Goal: Information Seeking & Learning: Find specific fact

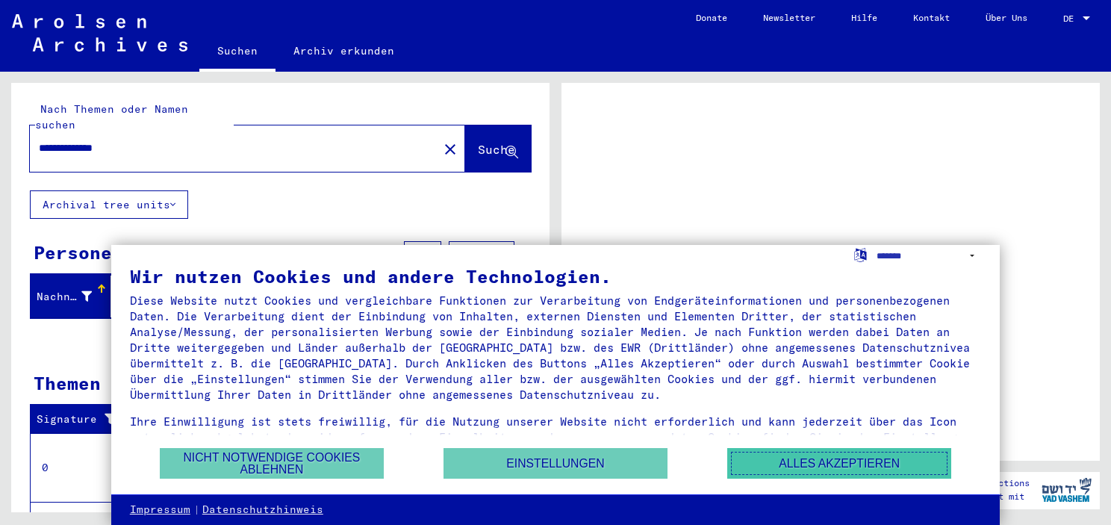
click at [778, 462] on button "Alles akzeptieren" at bounding box center [839, 463] width 224 height 31
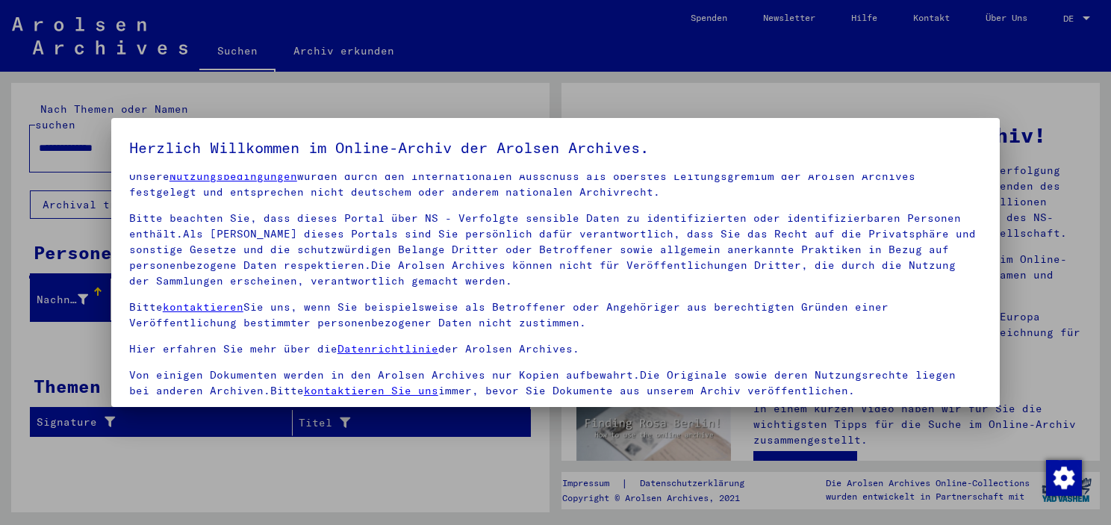
scroll to position [127, 0]
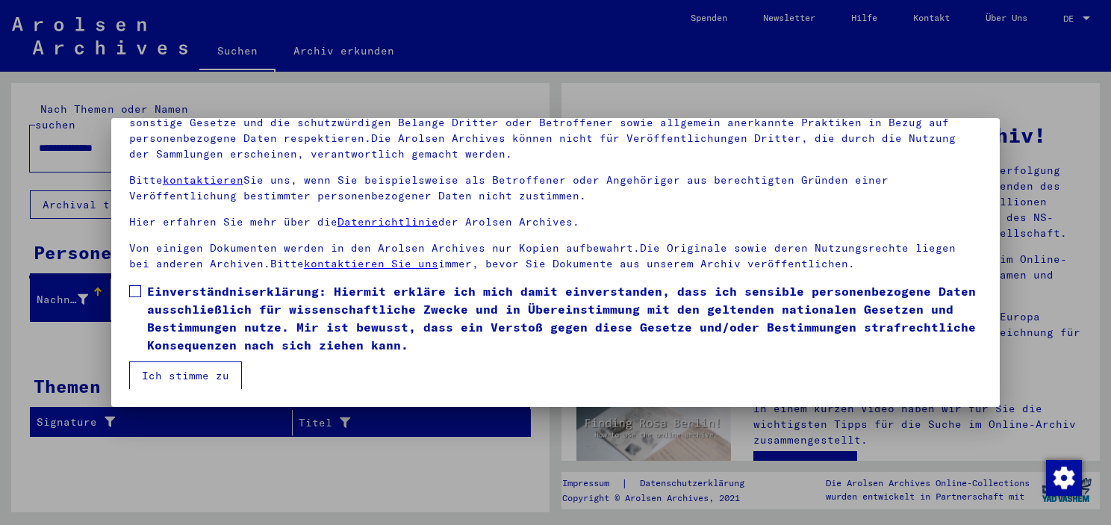
click at [131, 292] on span at bounding box center [135, 291] width 12 height 12
click at [190, 372] on button "Ich stimme zu" at bounding box center [185, 375] width 113 height 28
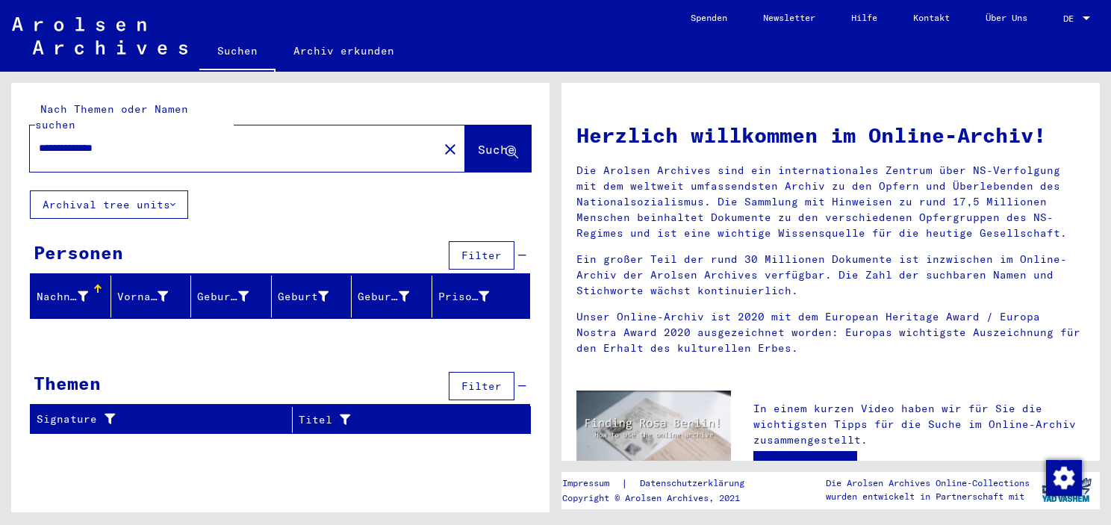
click at [65, 239] on div "Personen" at bounding box center [79, 252] width 90 height 27
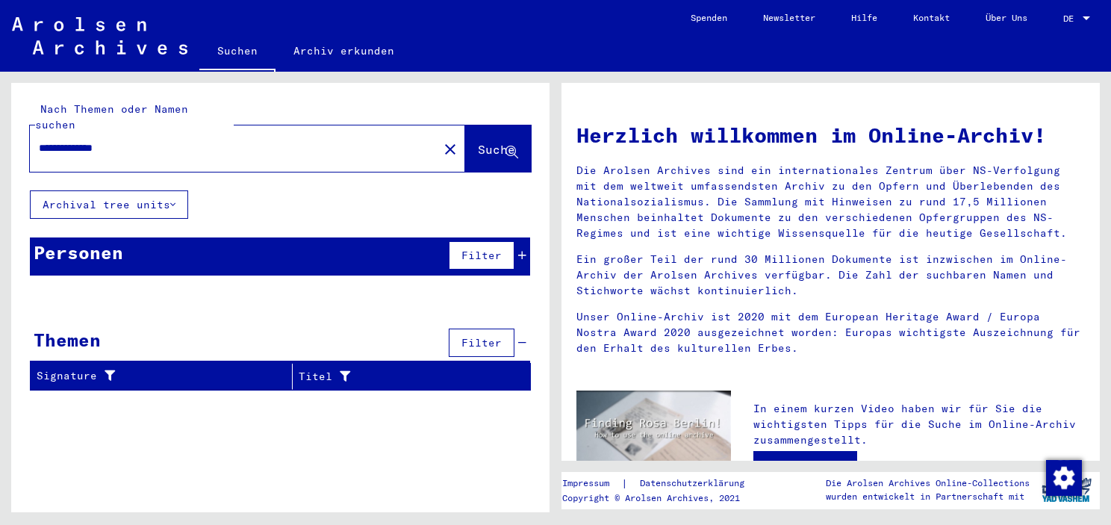
click at [65, 239] on div "Personen" at bounding box center [79, 252] width 90 height 27
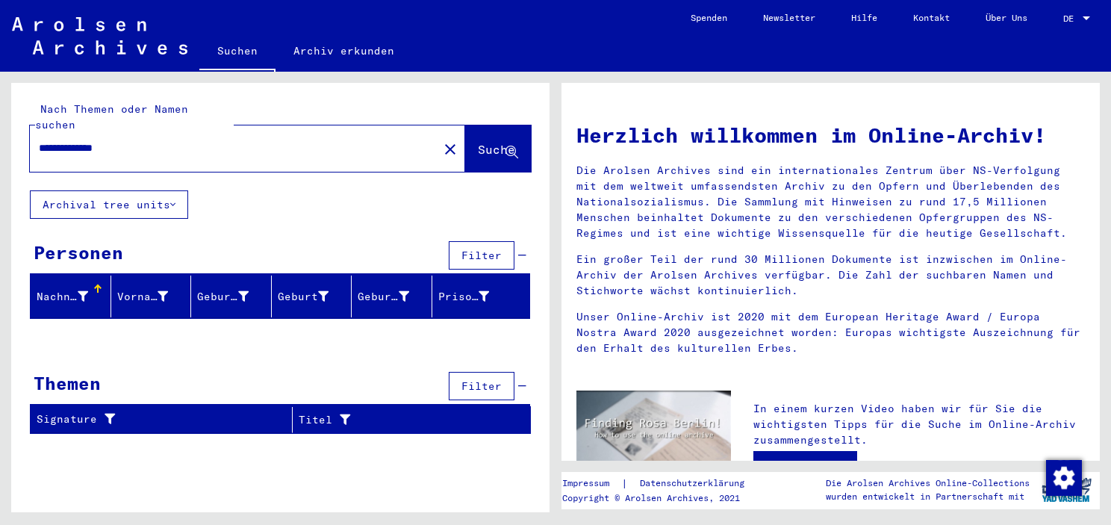
drag, startPoint x: 81, startPoint y: 128, endPoint x: 214, endPoint y: 132, distance: 132.2
click at [214, 140] on input "**********" at bounding box center [230, 148] width 382 height 16
type input "*******"
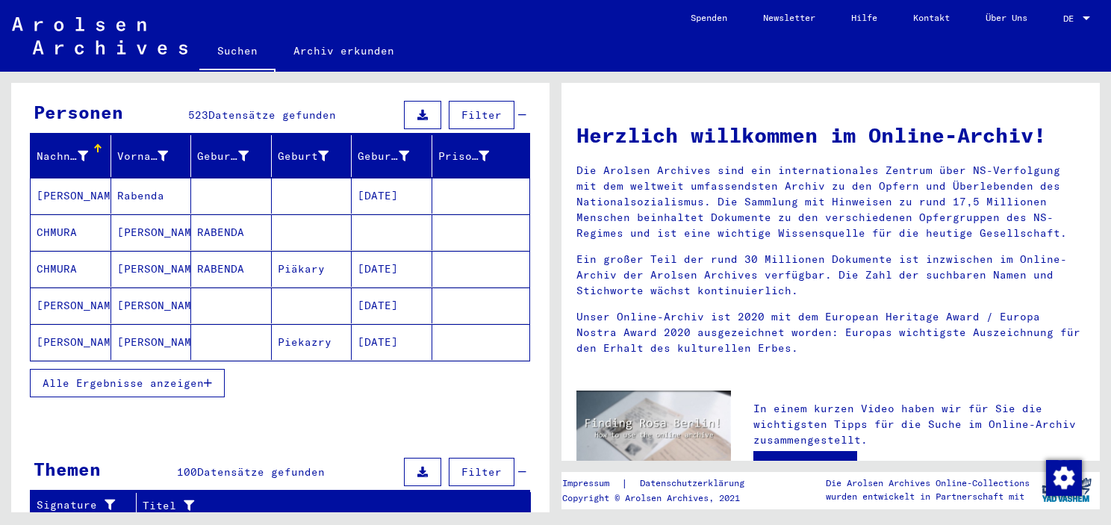
scroll to position [66, 0]
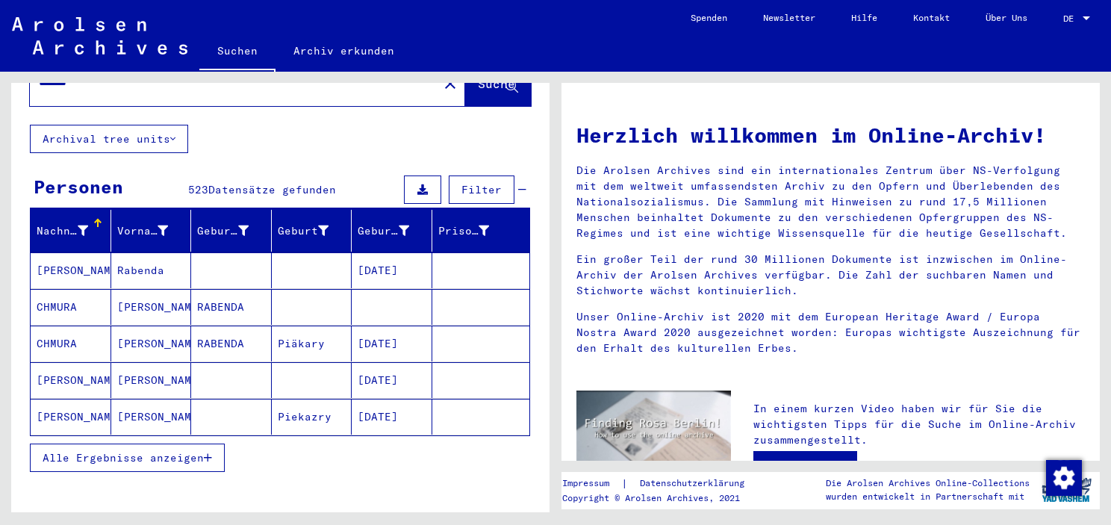
click at [131, 451] on span "Alle Ergebnisse anzeigen" at bounding box center [123, 457] width 161 height 13
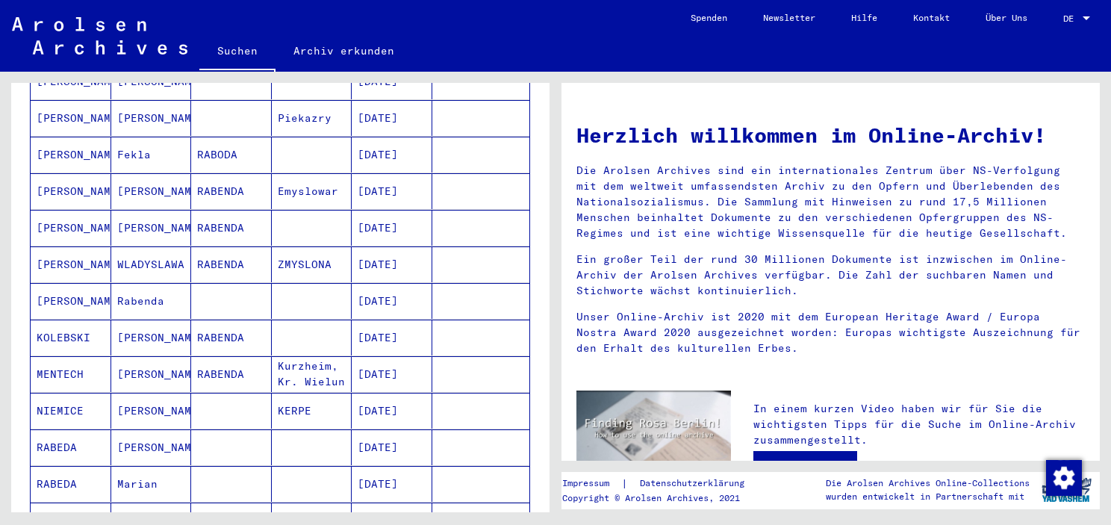
scroll to position [439, 0]
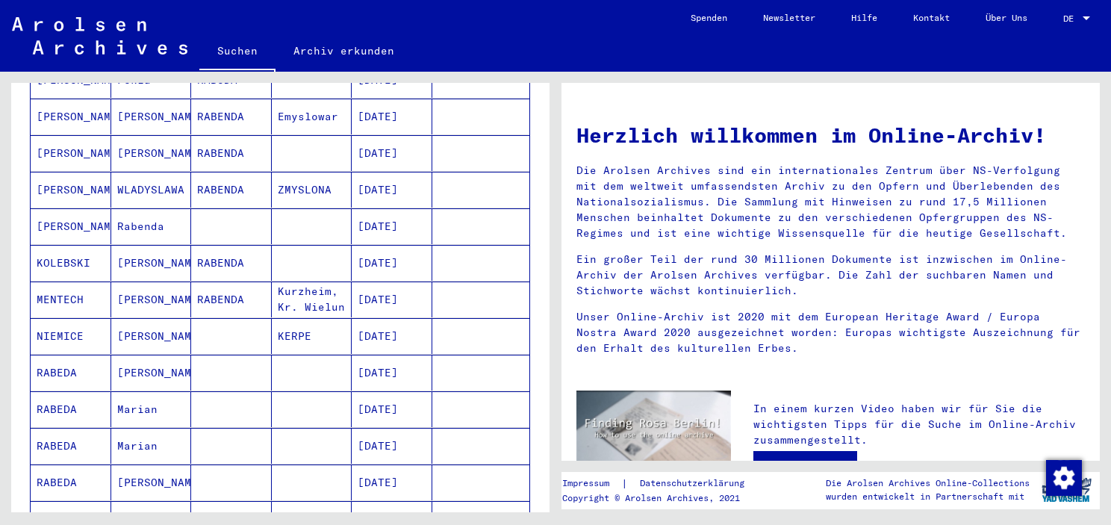
click at [134, 391] on mat-cell "Marian" at bounding box center [151, 409] width 81 height 36
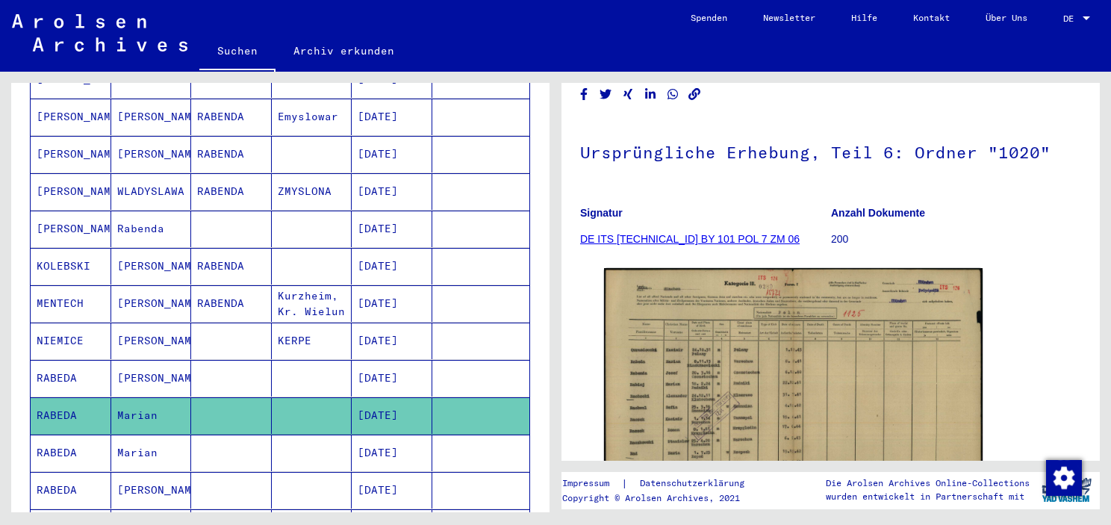
click at [161, 435] on mat-cell "Marian" at bounding box center [151, 453] width 81 height 37
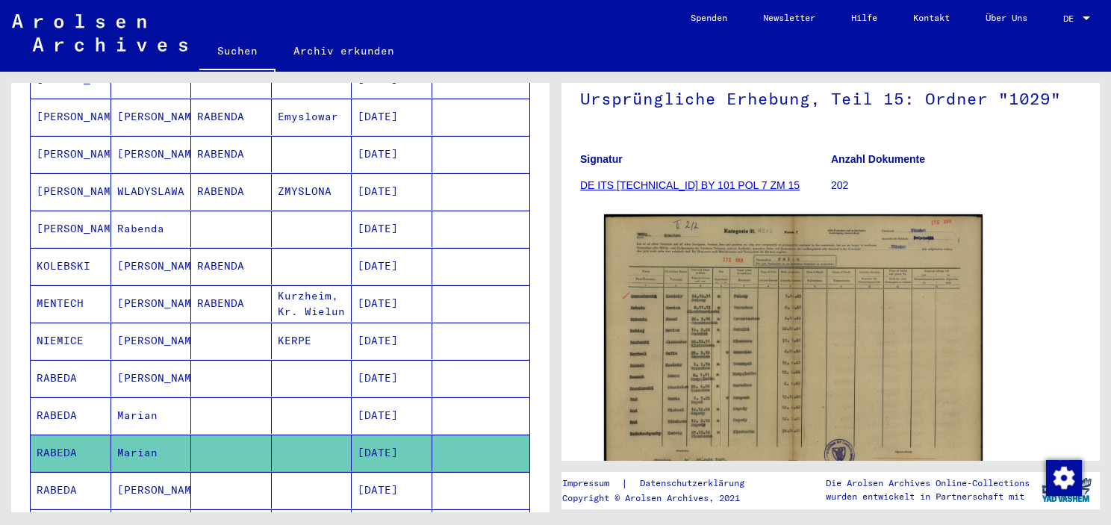
scroll to position [518, 0]
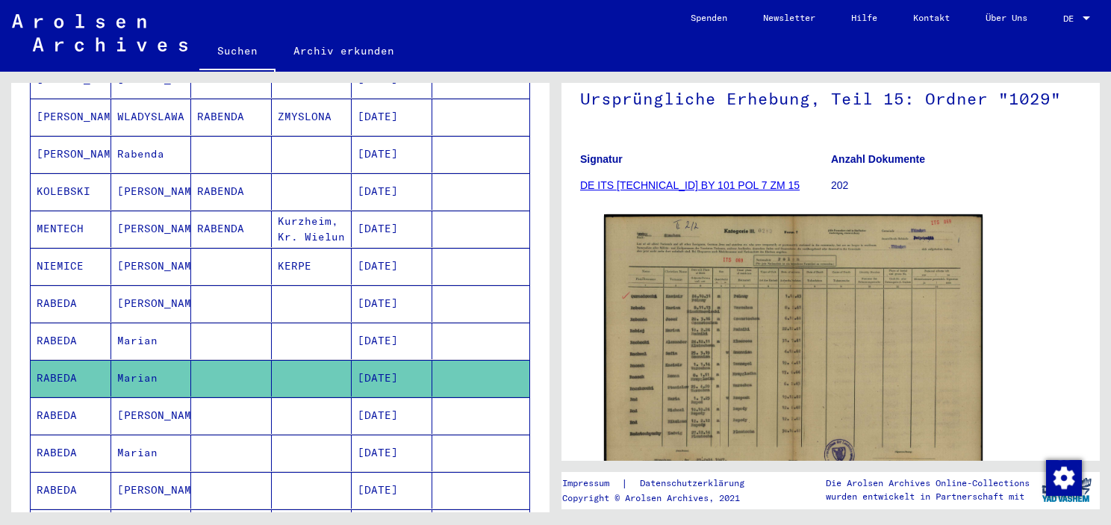
click at [138, 435] on mat-cell "Marian" at bounding box center [151, 453] width 81 height 37
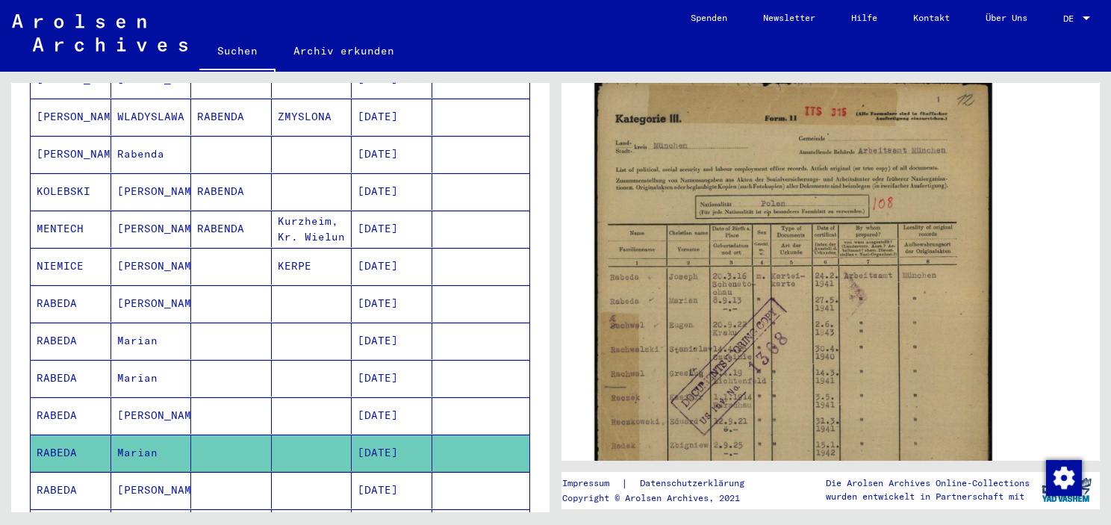
scroll to position [209, 0]
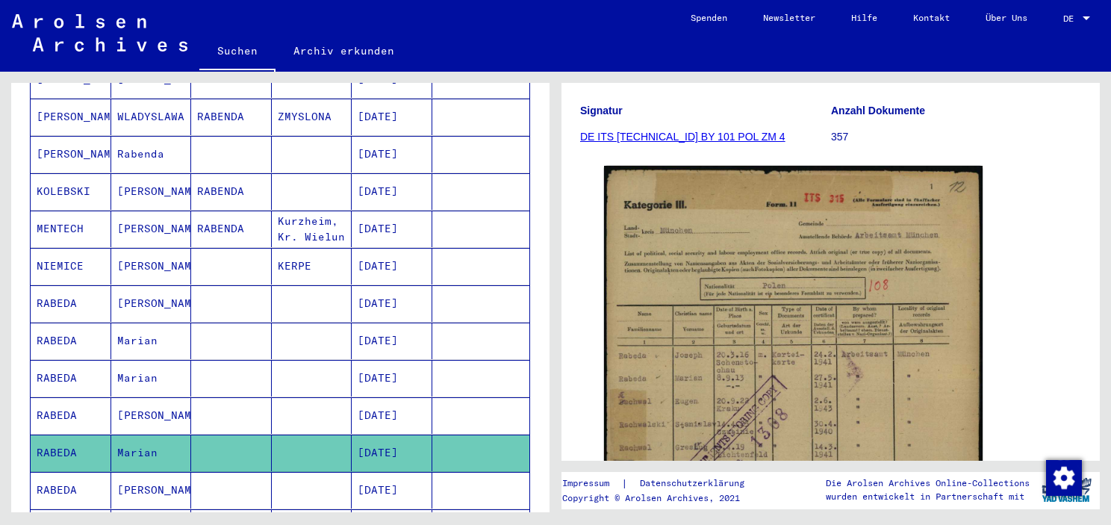
click at [155, 472] on mat-cell "[PERSON_NAME]" at bounding box center [151, 490] width 81 height 37
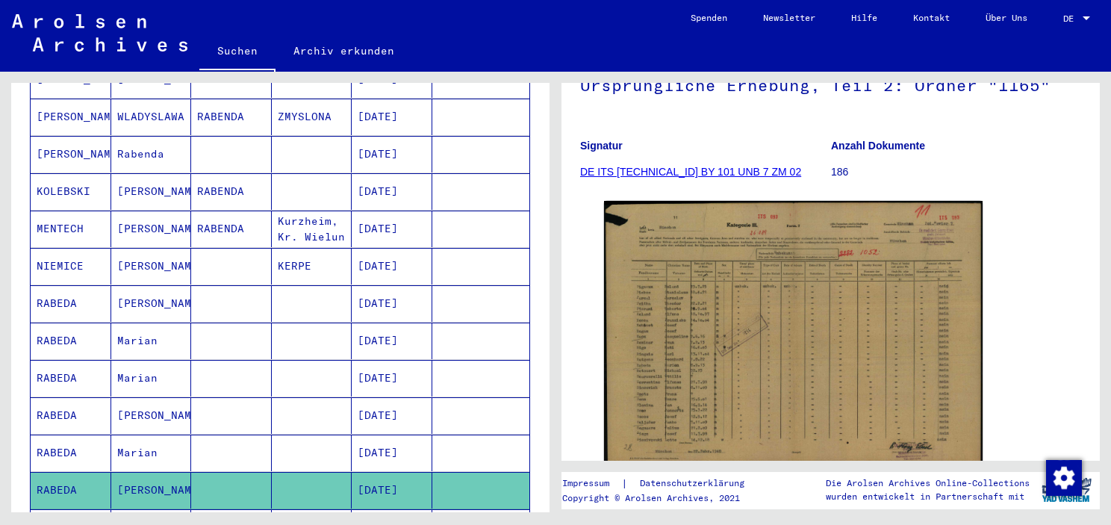
scroll to position [668, 0]
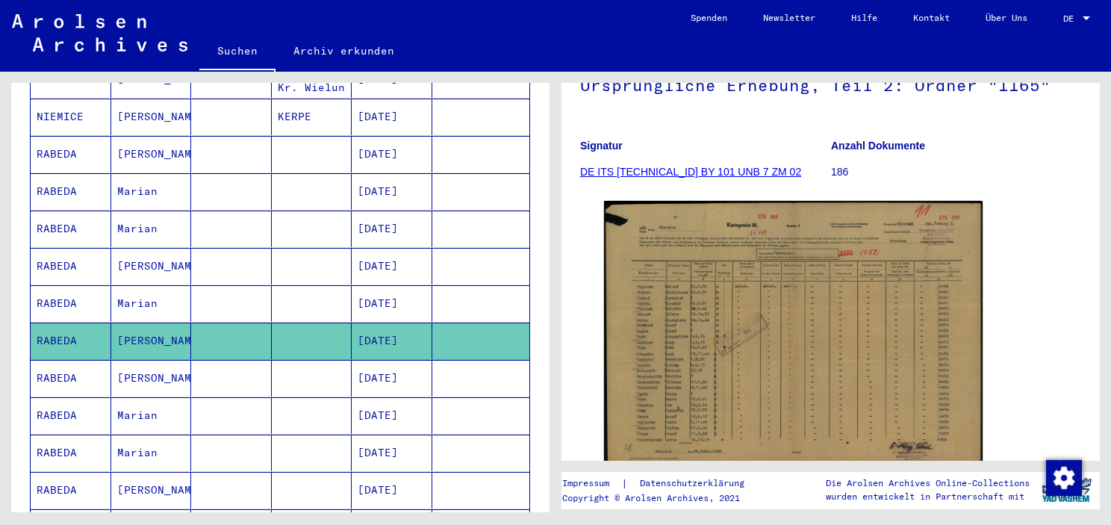
click at [137, 397] on mat-cell "Marian" at bounding box center [151, 415] width 81 height 37
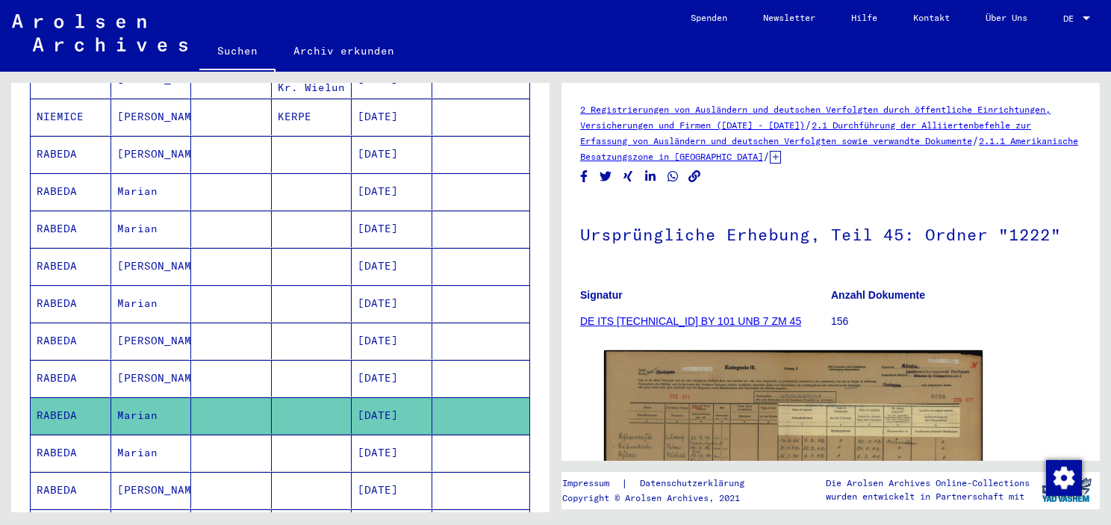
scroll to position [149, 0]
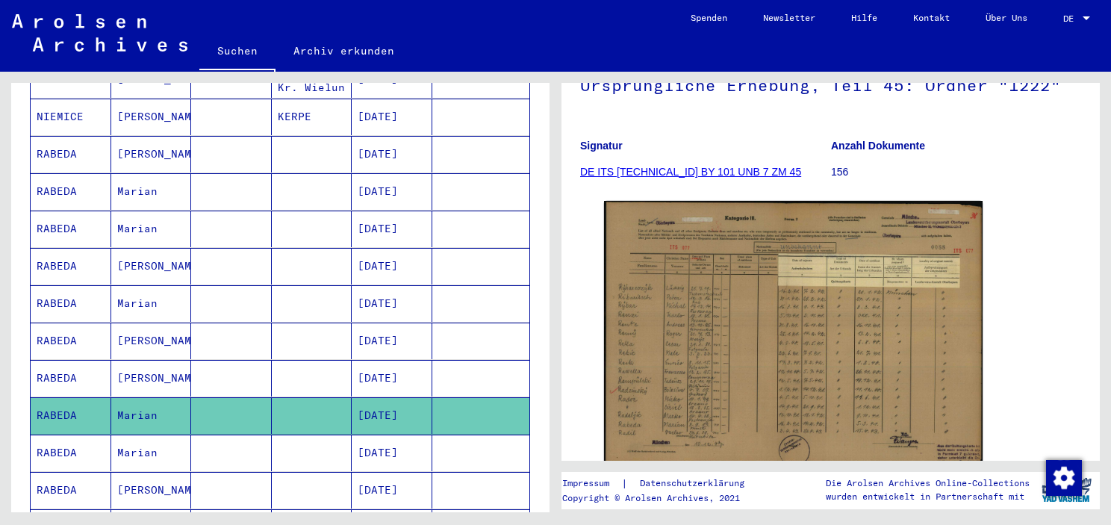
click at [137, 435] on mat-cell "Marian" at bounding box center [151, 453] width 81 height 37
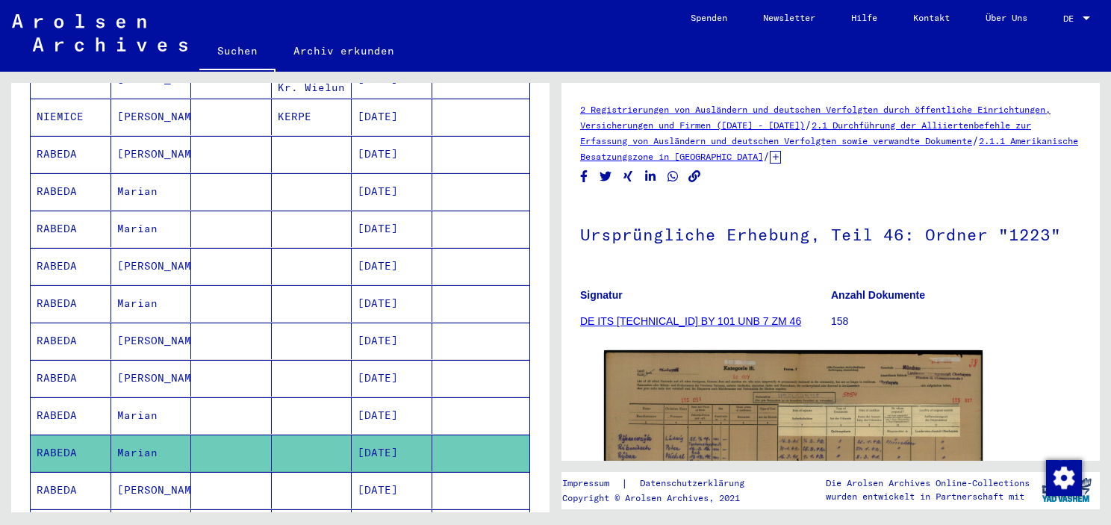
scroll to position [224, 0]
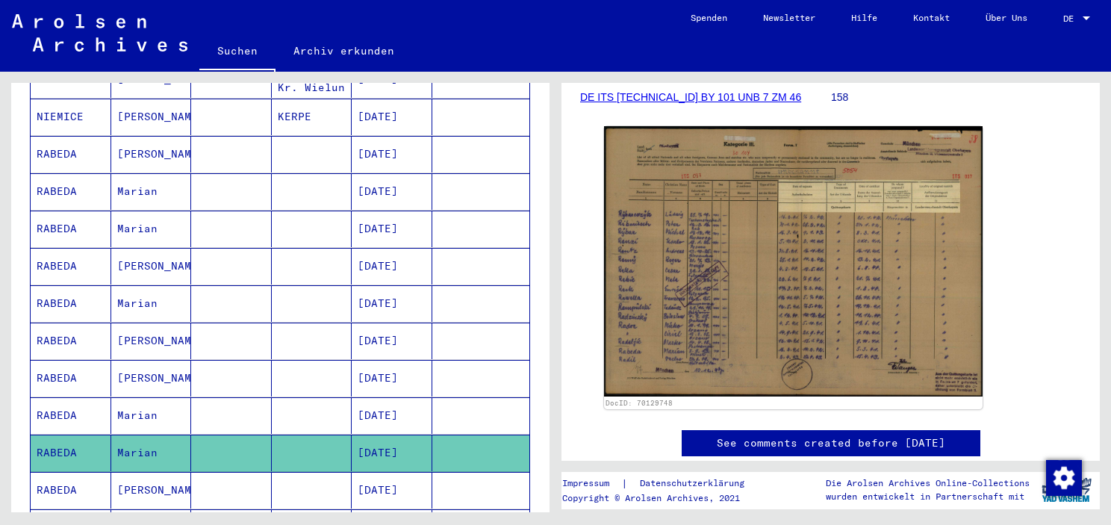
click at [140, 173] on mat-cell "Marian" at bounding box center [151, 191] width 81 height 37
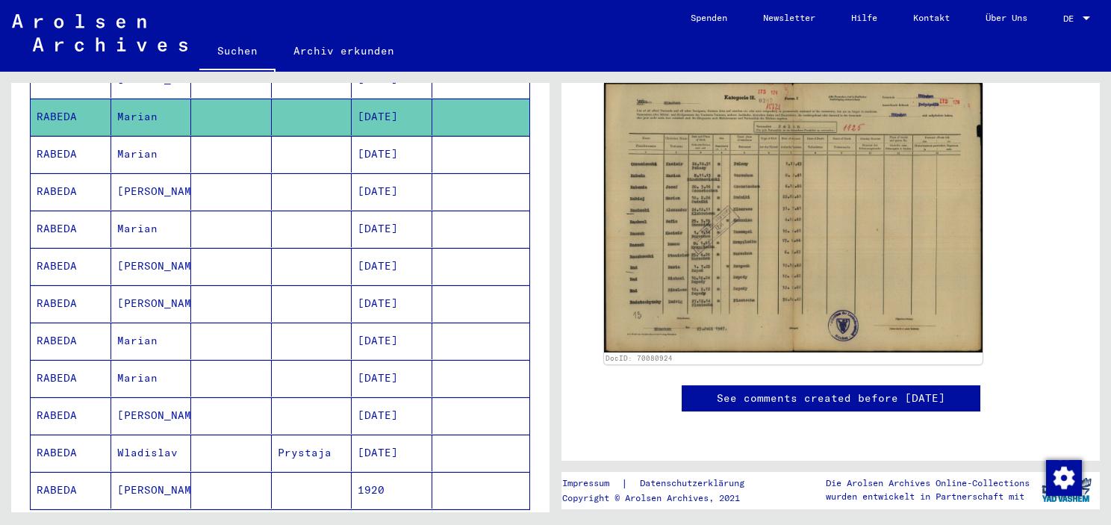
scroll to position [817, 0]
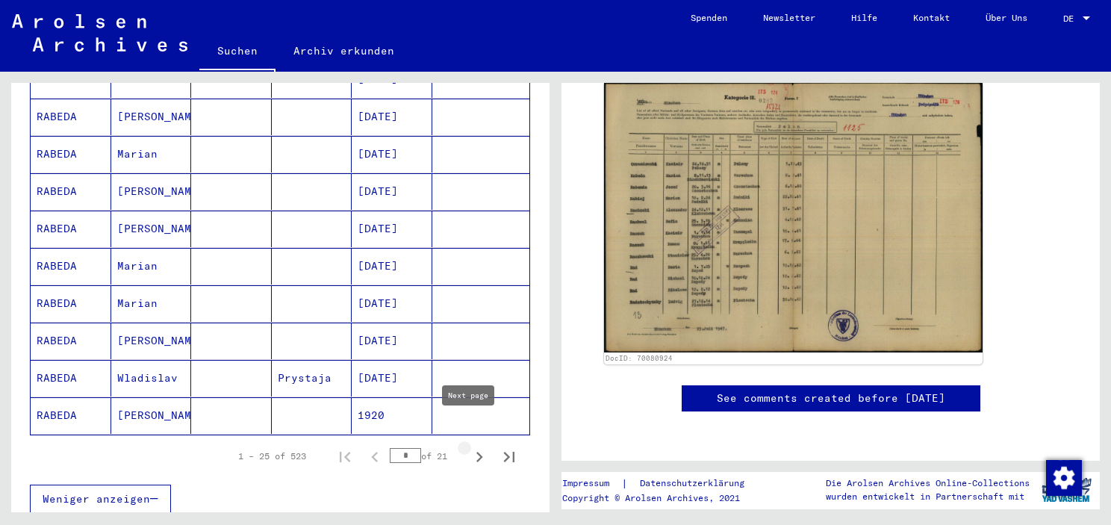
click at [469, 447] on icon "Next page" at bounding box center [479, 457] width 21 height 21
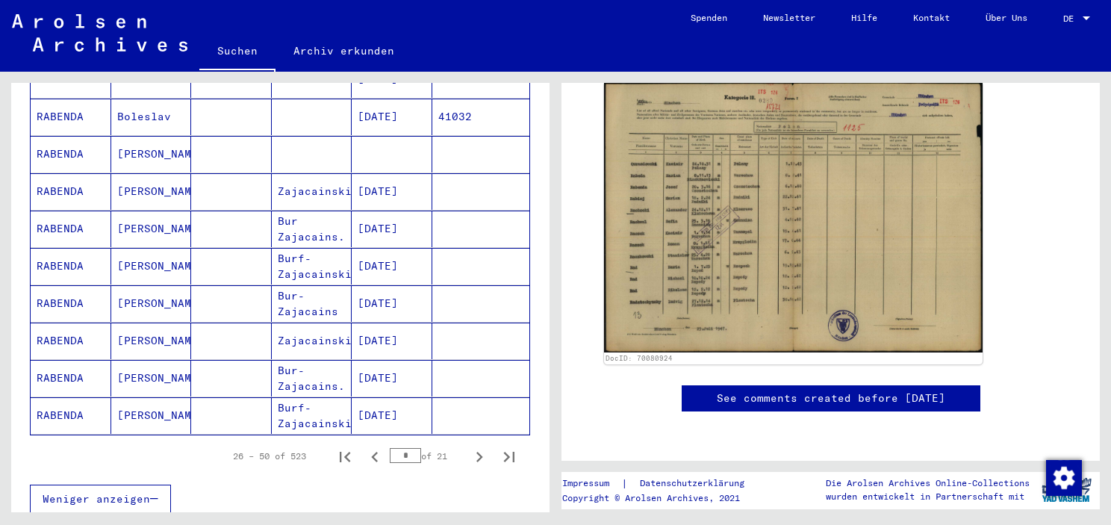
scroll to position [892, 0]
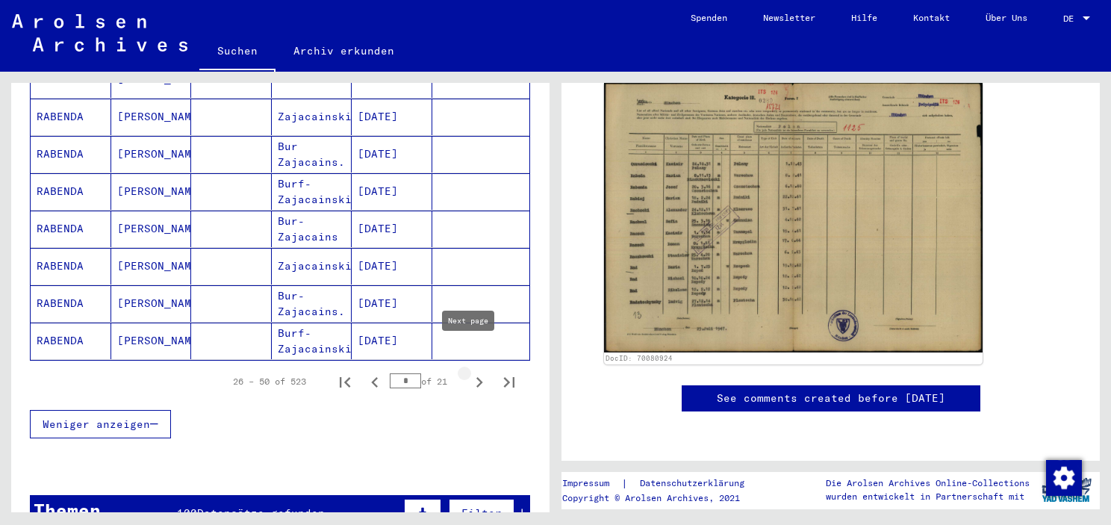
click at [476, 377] on icon "Next page" at bounding box center [479, 382] width 7 height 10
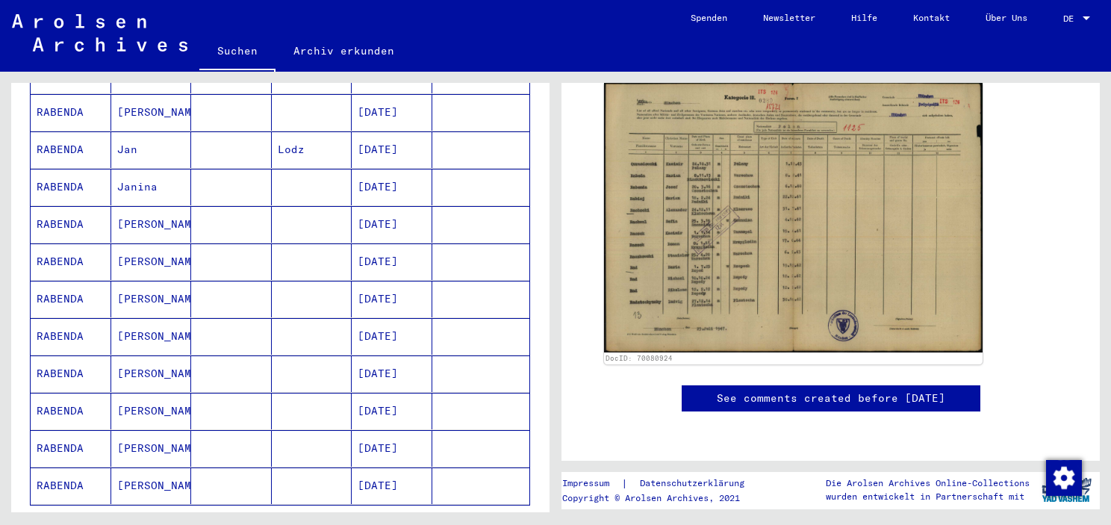
scroll to position [896, 0]
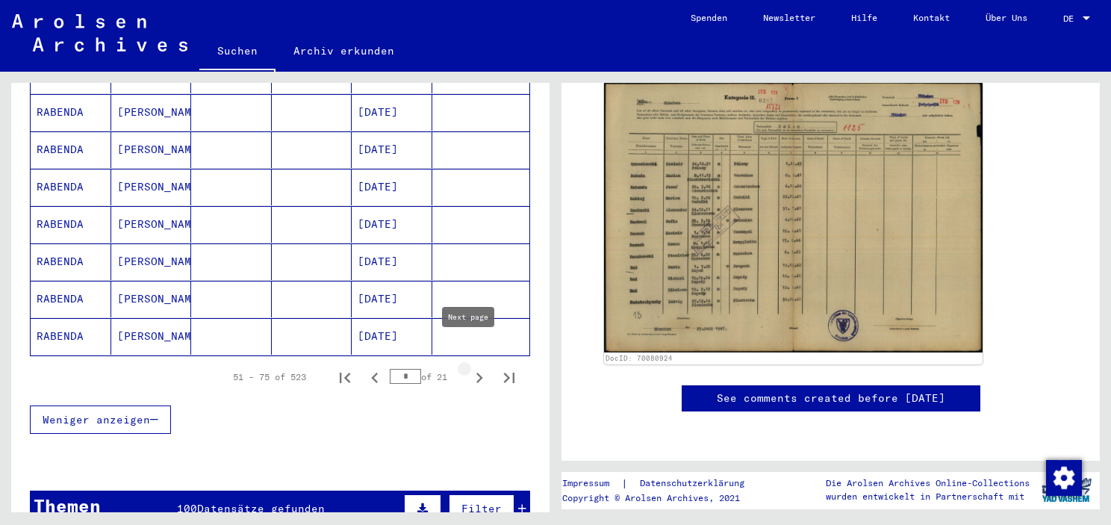
click at [469, 367] on icon "Next page" at bounding box center [479, 377] width 21 height 21
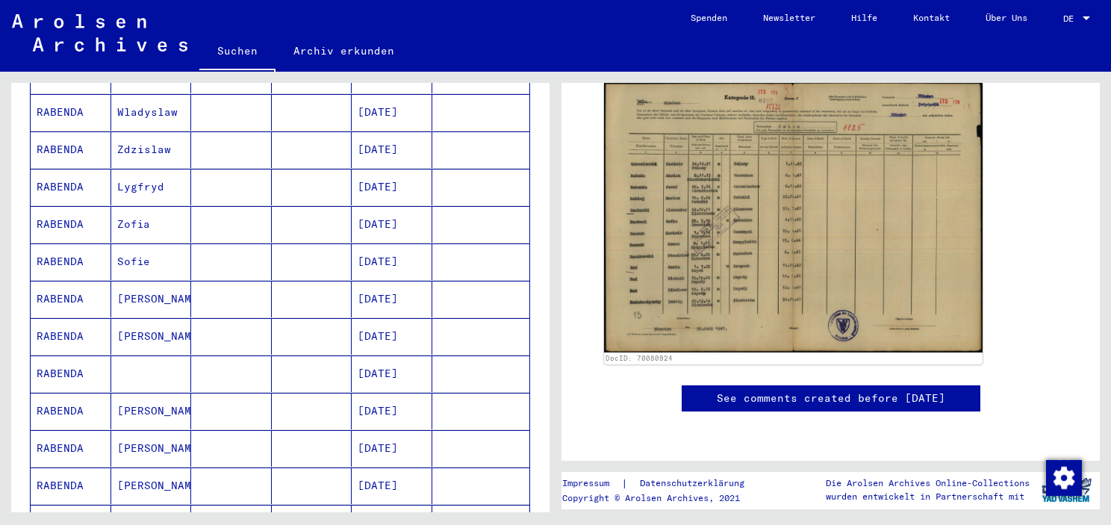
scroll to position [821, 0]
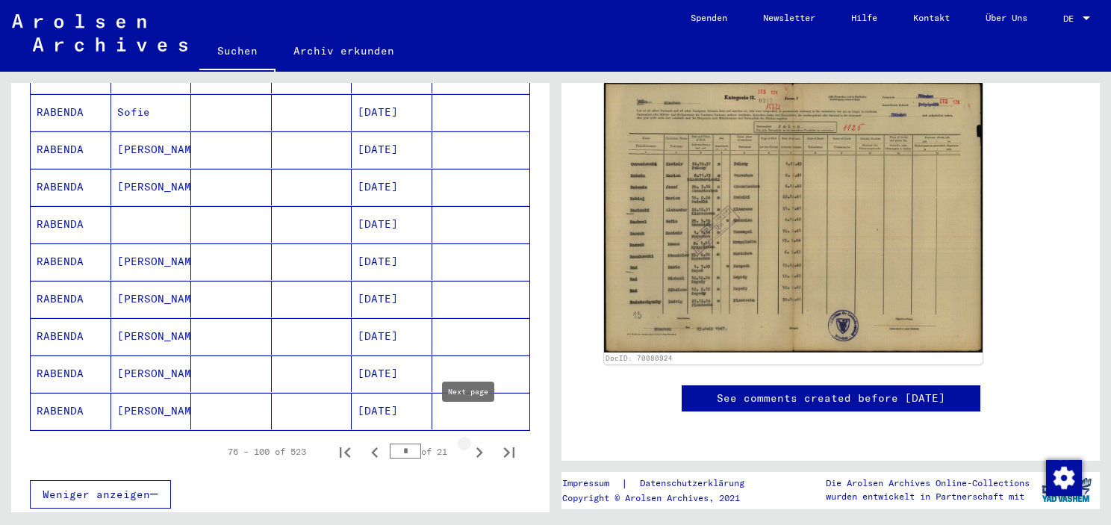
click at [469, 442] on icon "Next page" at bounding box center [479, 452] width 21 height 21
type input "*"
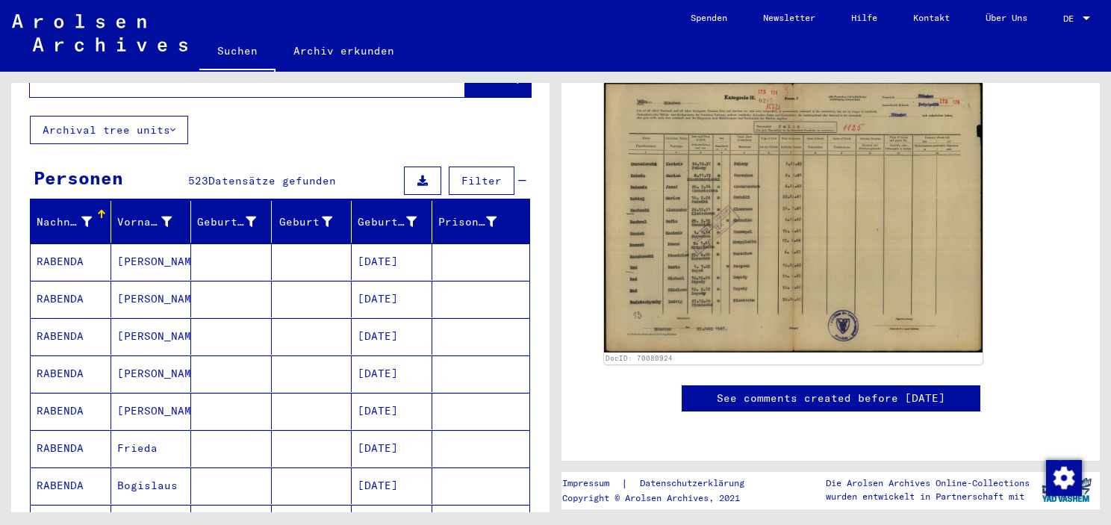
scroll to position [0, 0]
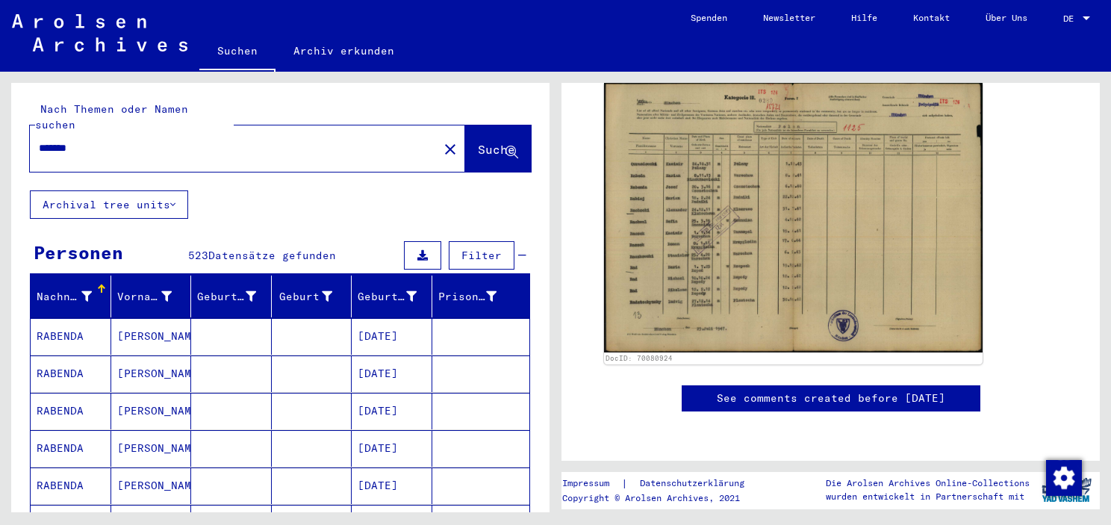
click at [129, 140] on input "*******" at bounding box center [234, 148] width 391 height 16
type input "**********"
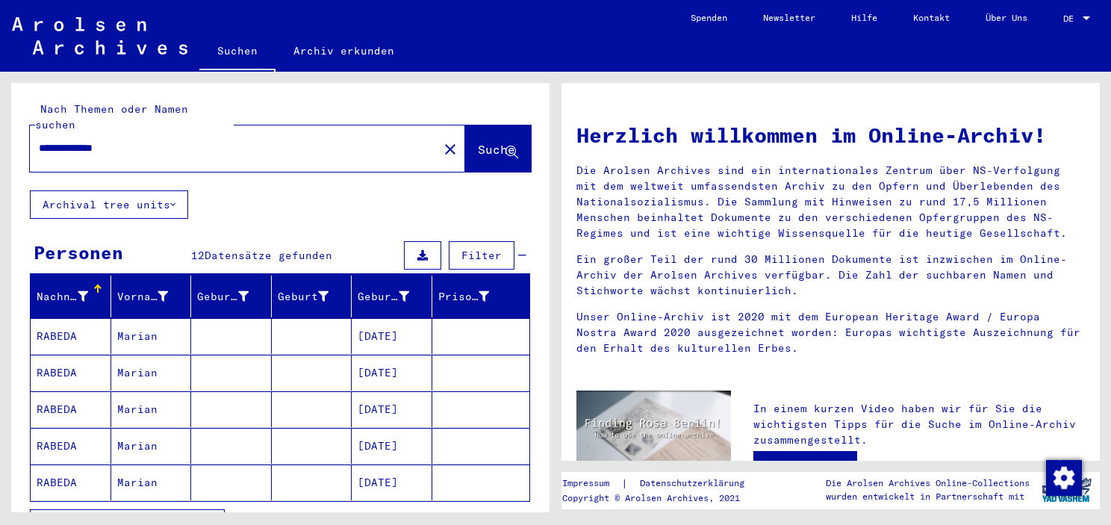
click at [155, 319] on mat-cell "Marian" at bounding box center [151, 336] width 81 height 36
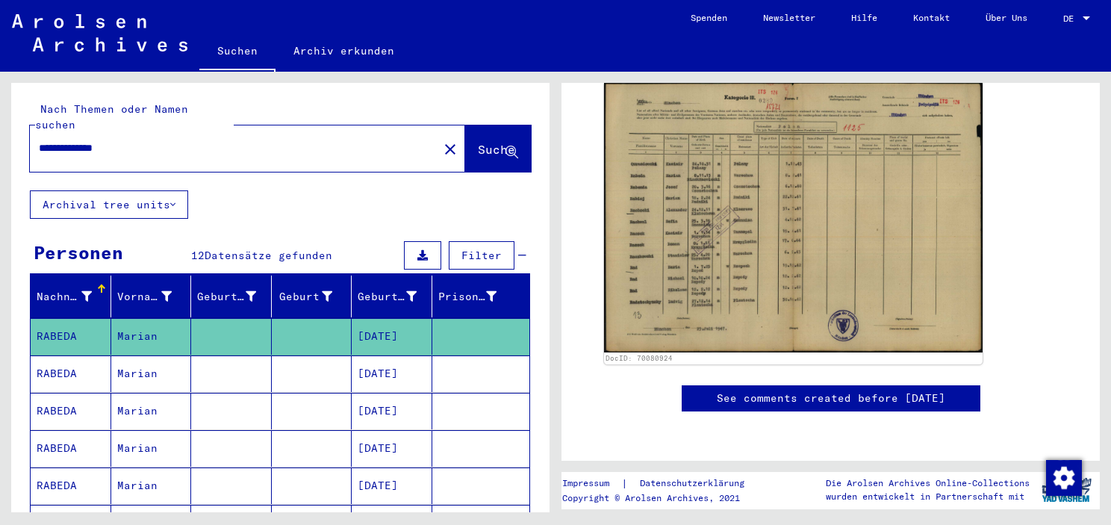
scroll to position [597, 0]
click at [130, 364] on mat-cell "Marian" at bounding box center [151, 373] width 81 height 37
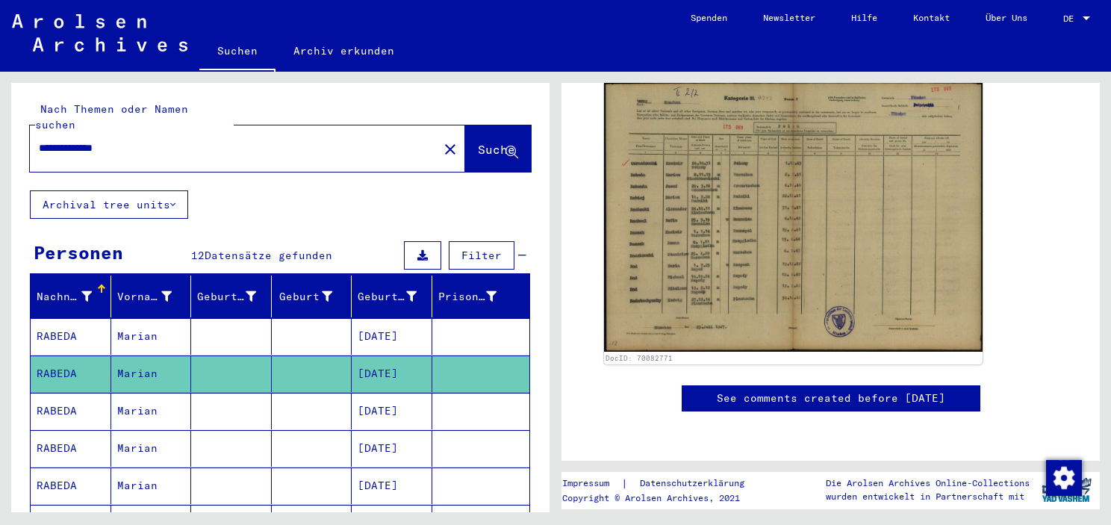
click at [150, 393] on mat-cell "Marian" at bounding box center [151, 411] width 81 height 37
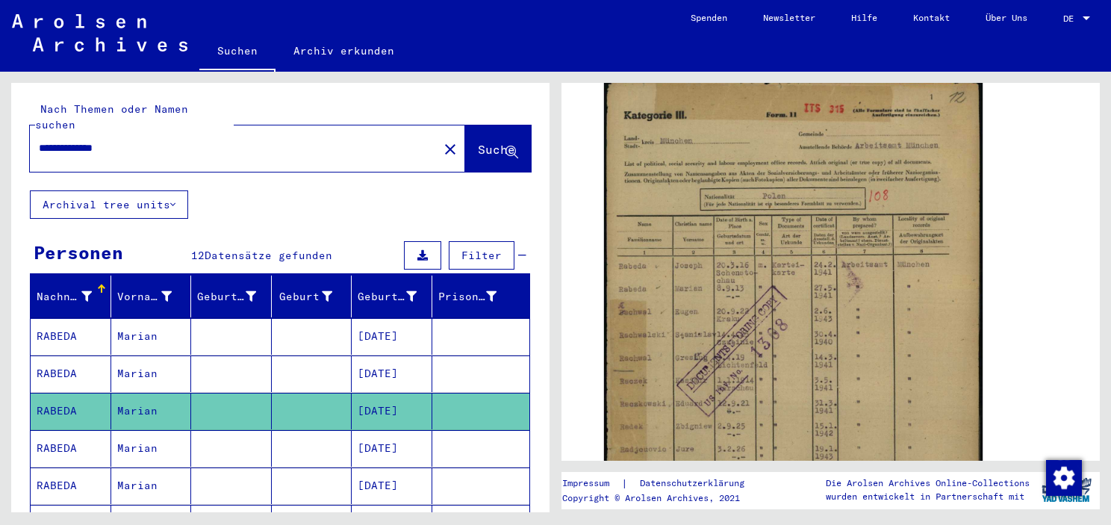
scroll to position [523, 0]
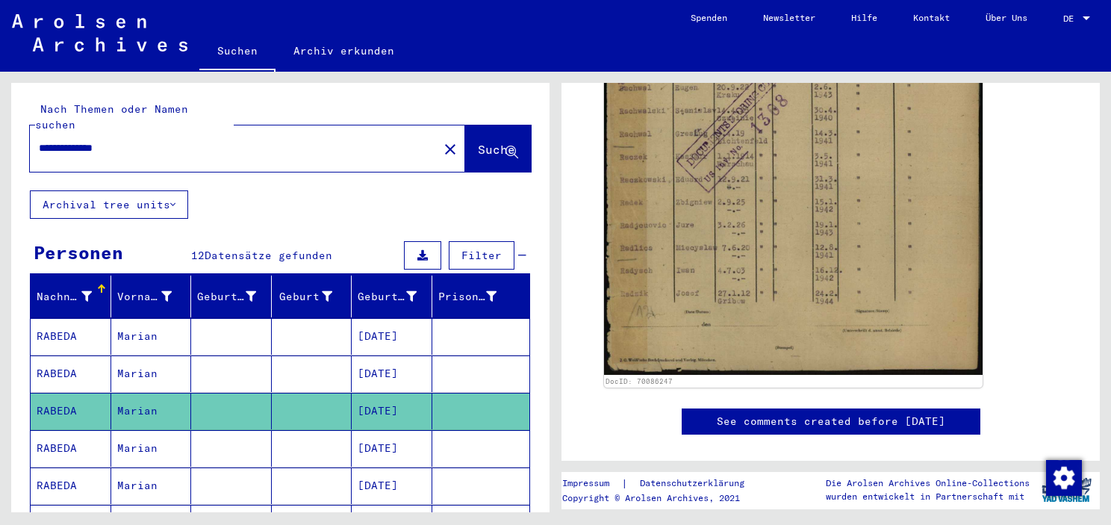
click at [131, 431] on mat-cell "Marian" at bounding box center [151, 448] width 81 height 37
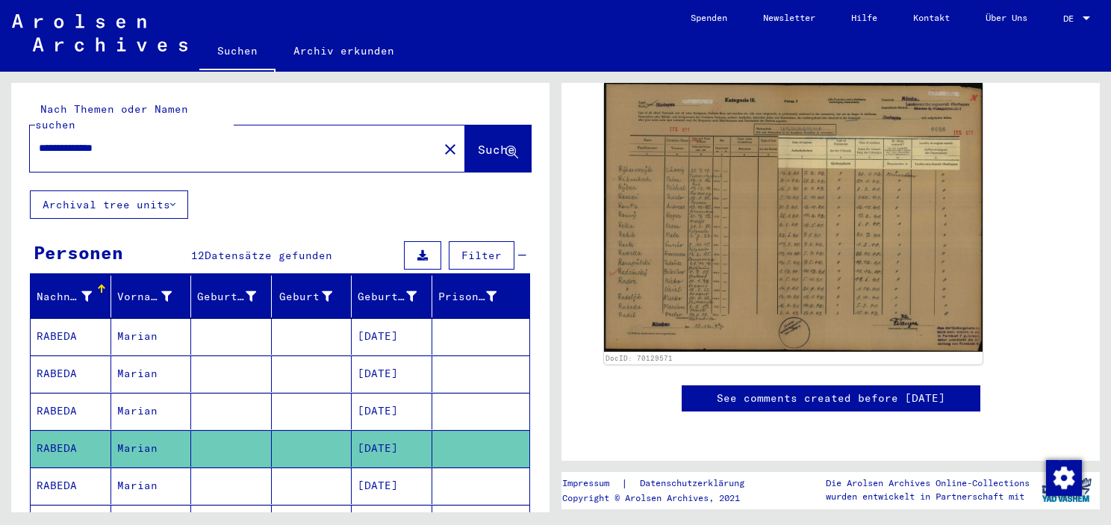
click at [147, 468] on mat-cell "Marian" at bounding box center [151, 486] width 81 height 37
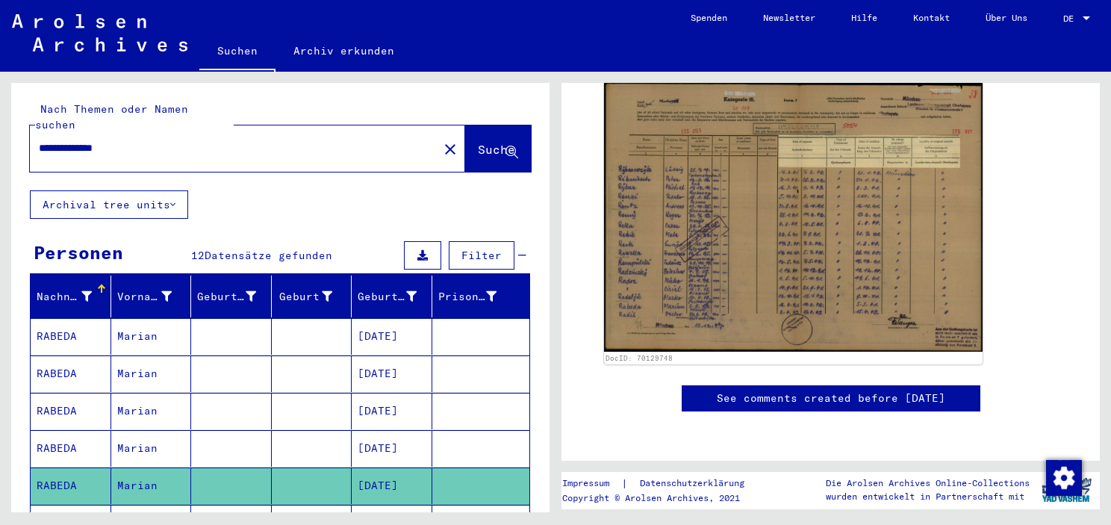
scroll to position [149, 0]
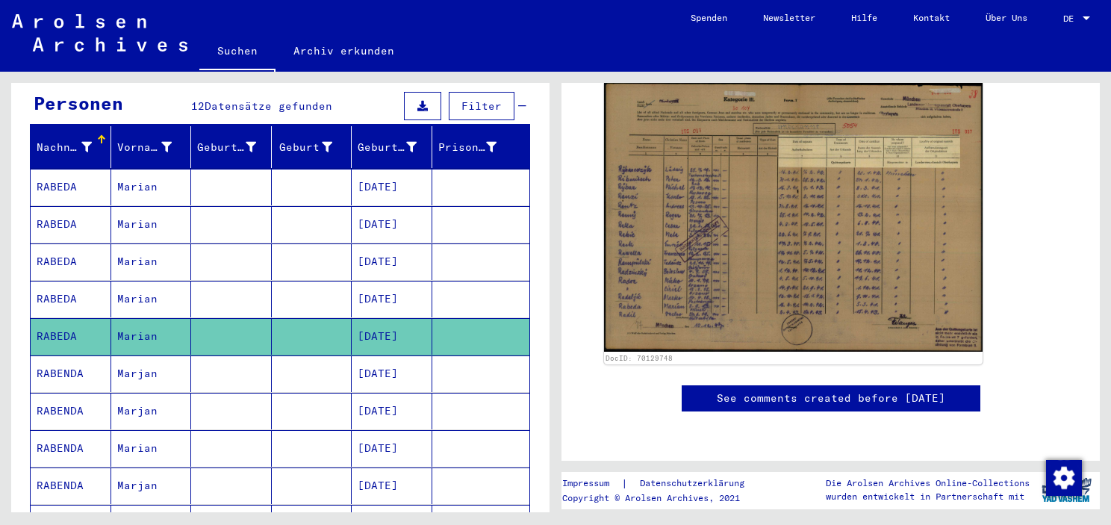
click at [146, 355] on mat-cell "Marjan" at bounding box center [151, 373] width 81 height 37
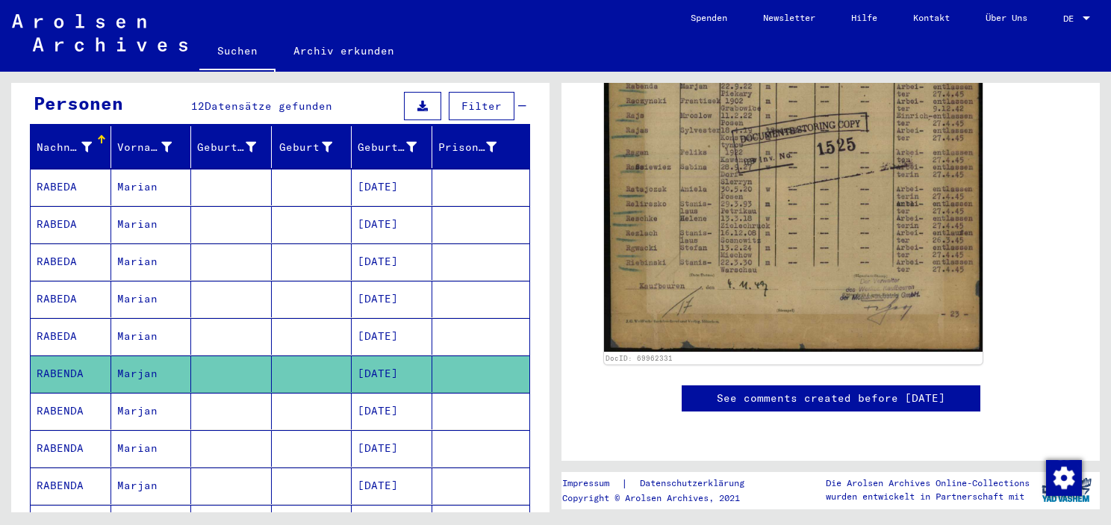
scroll to position [896, 0]
click at [131, 393] on mat-cell "Marjan" at bounding box center [151, 411] width 81 height 37
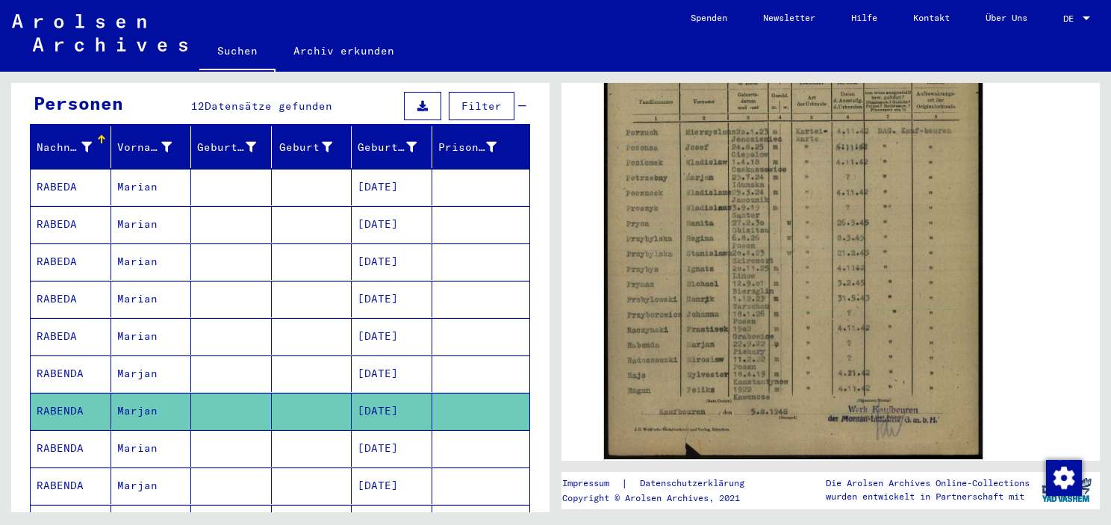
click at [147, 432] on mat-cell "Marian" at bounding box center [151, 448] width 81 height 37
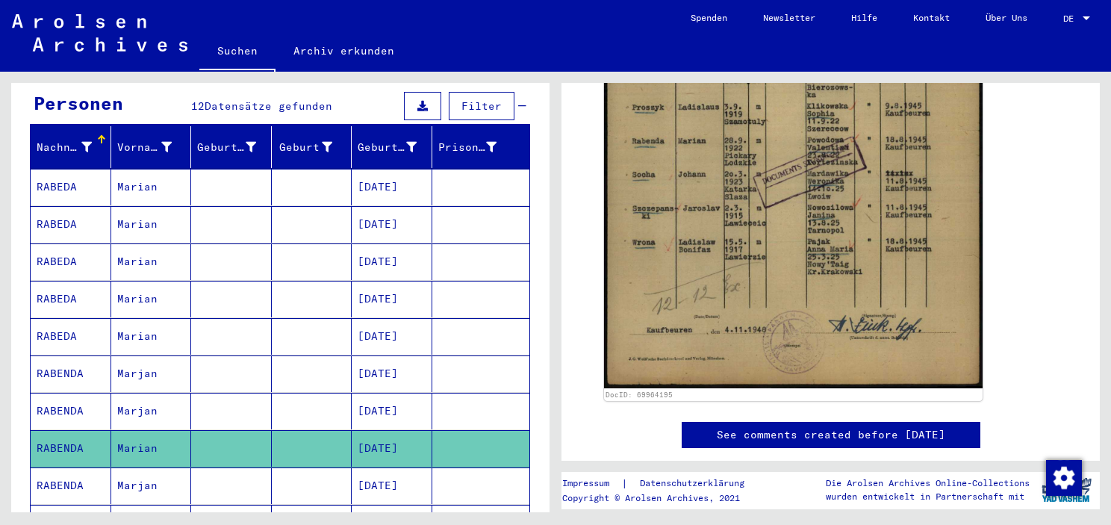
click at [145, 468] on mat-cell "Marjan" at bounding box center [151, 486] width 81 height 37
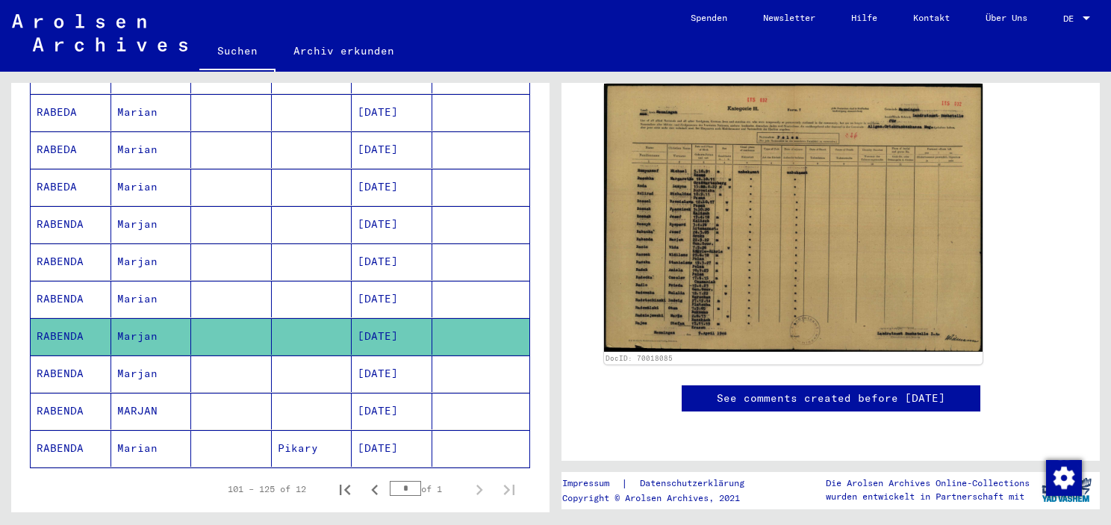
click at [140, 357] on mat-cell "Marjan" at bounding box center [151, 373] width 81 height 37
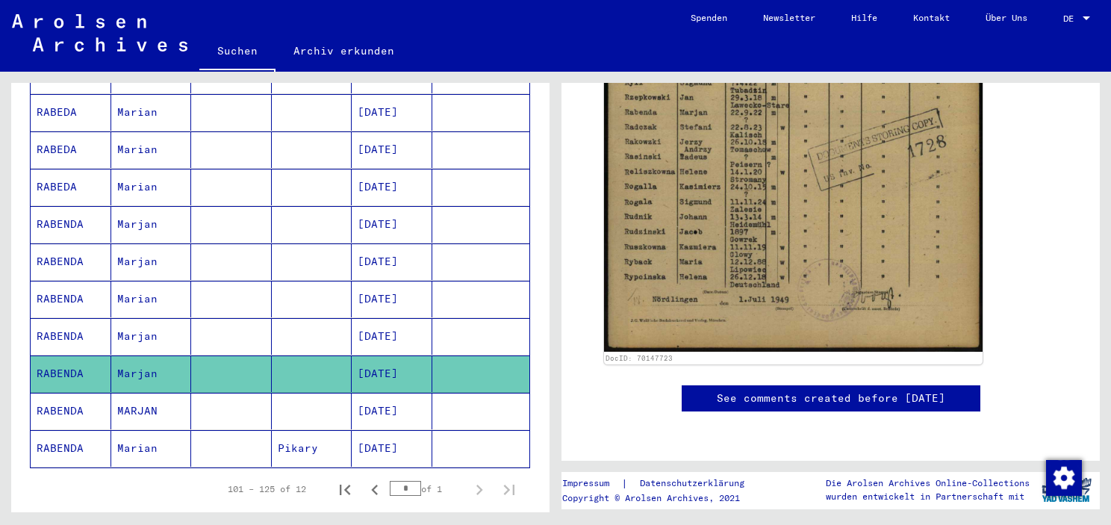
click at [148, 393] on mat-cell "MARJAN" at bounding box center [151, 411] width 81 height 37
